Goal: Navigation & Orientation: Find specific page/section

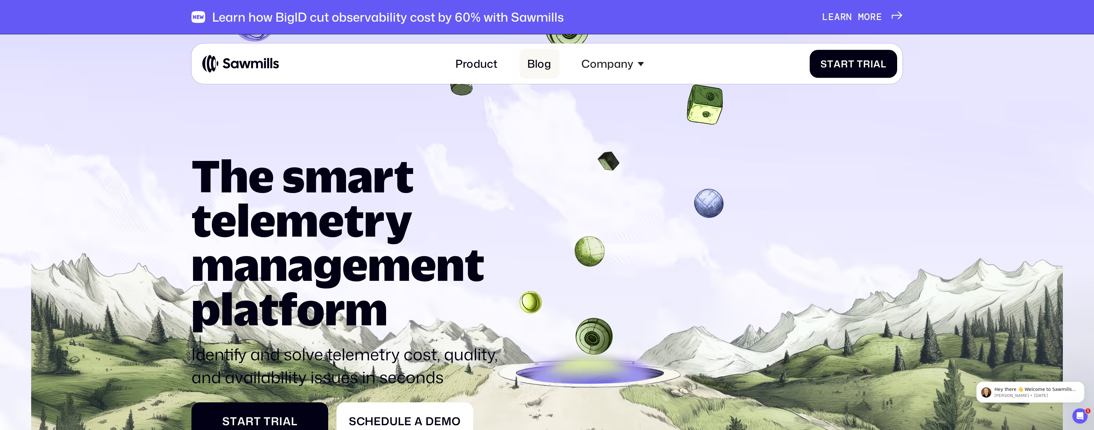
click at [548, 64] on link "Blog" at bounding box center [539, 64] width 40 height 30
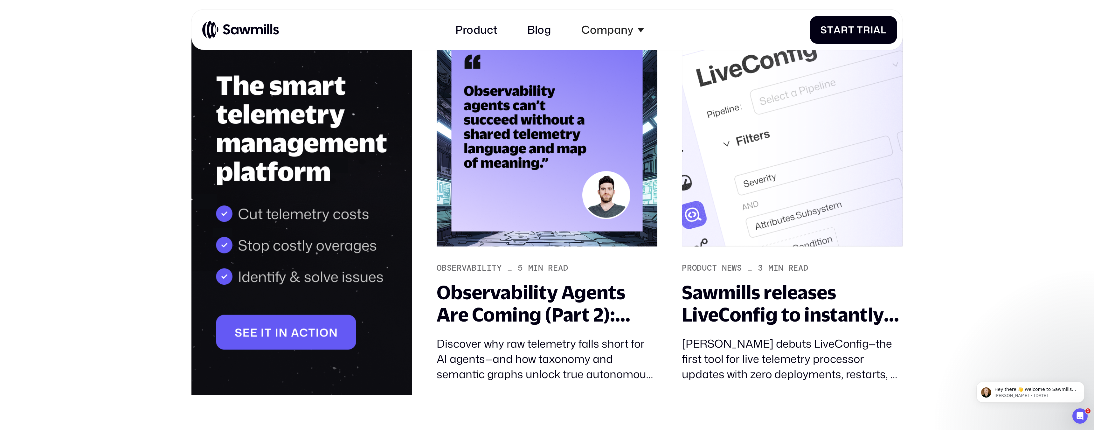
scroll to position [259, 0]
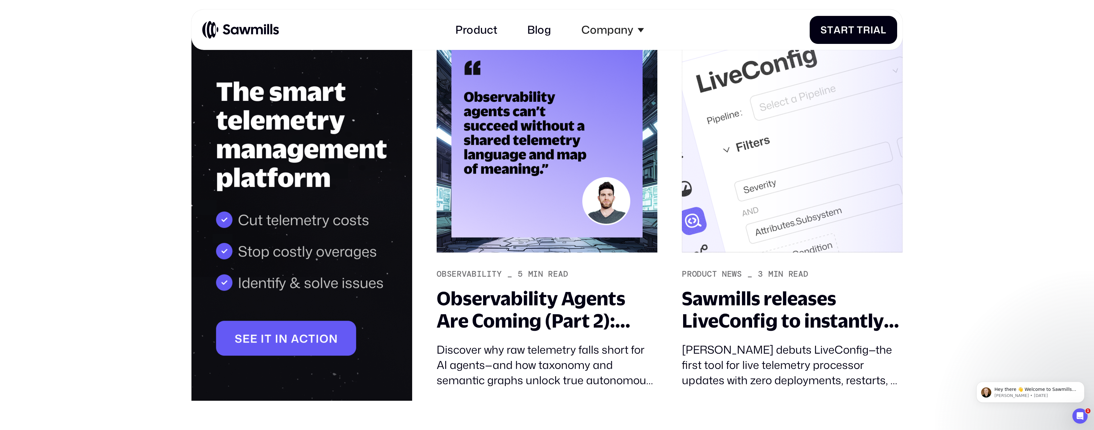
click at [234, 27] on img at bounding box center [240, 29] width 77 height 19
